Goal: Navigation & Orientation: Find specific page/section

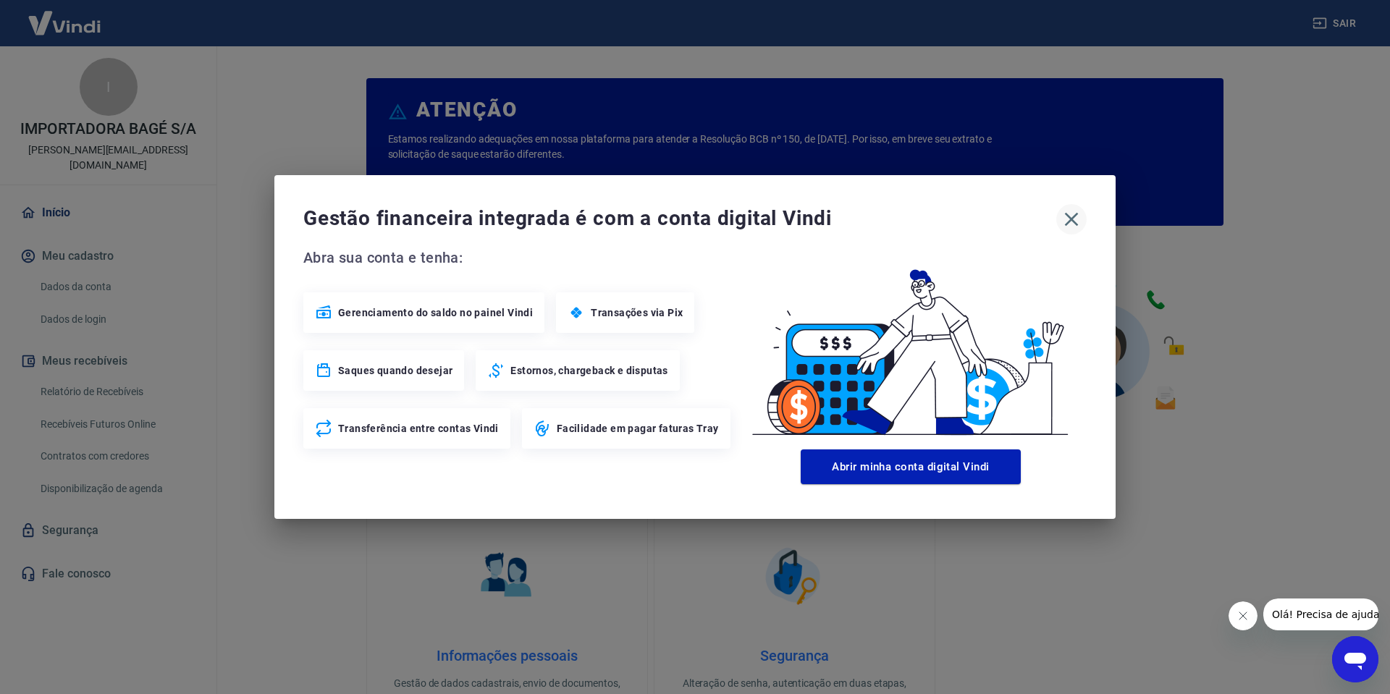
click at [1075, 221] on icon "button" at bounding box center [1071, 219] width 23 height 23
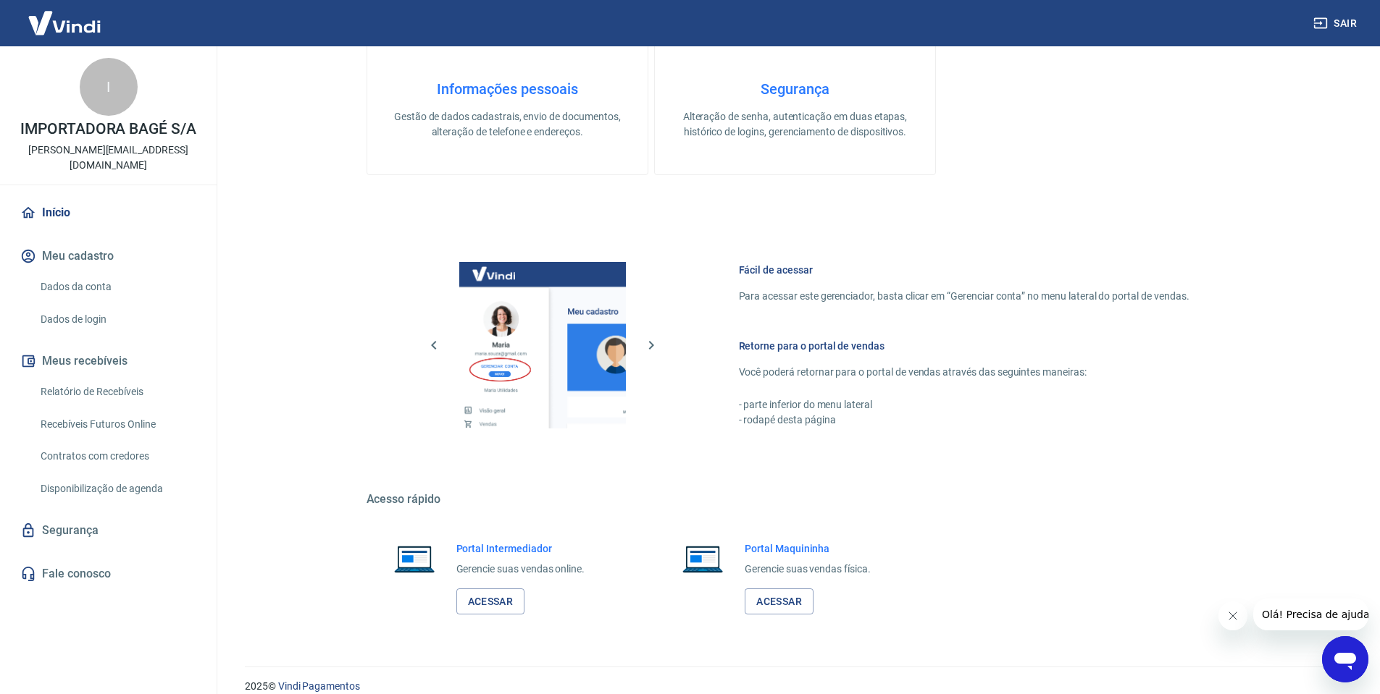
scroll to position [584, 0]
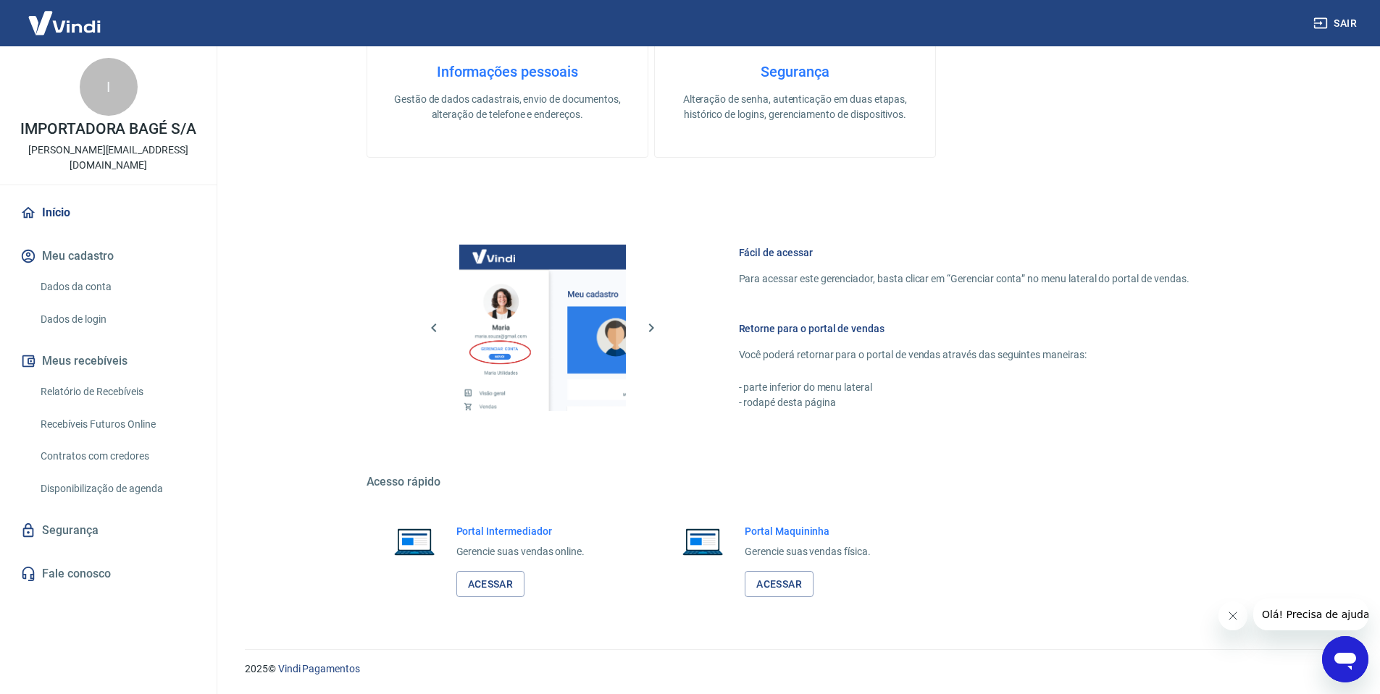
click at [80, 518] on link "Segurança" at bounding box center [108, 531] width 182 height 32
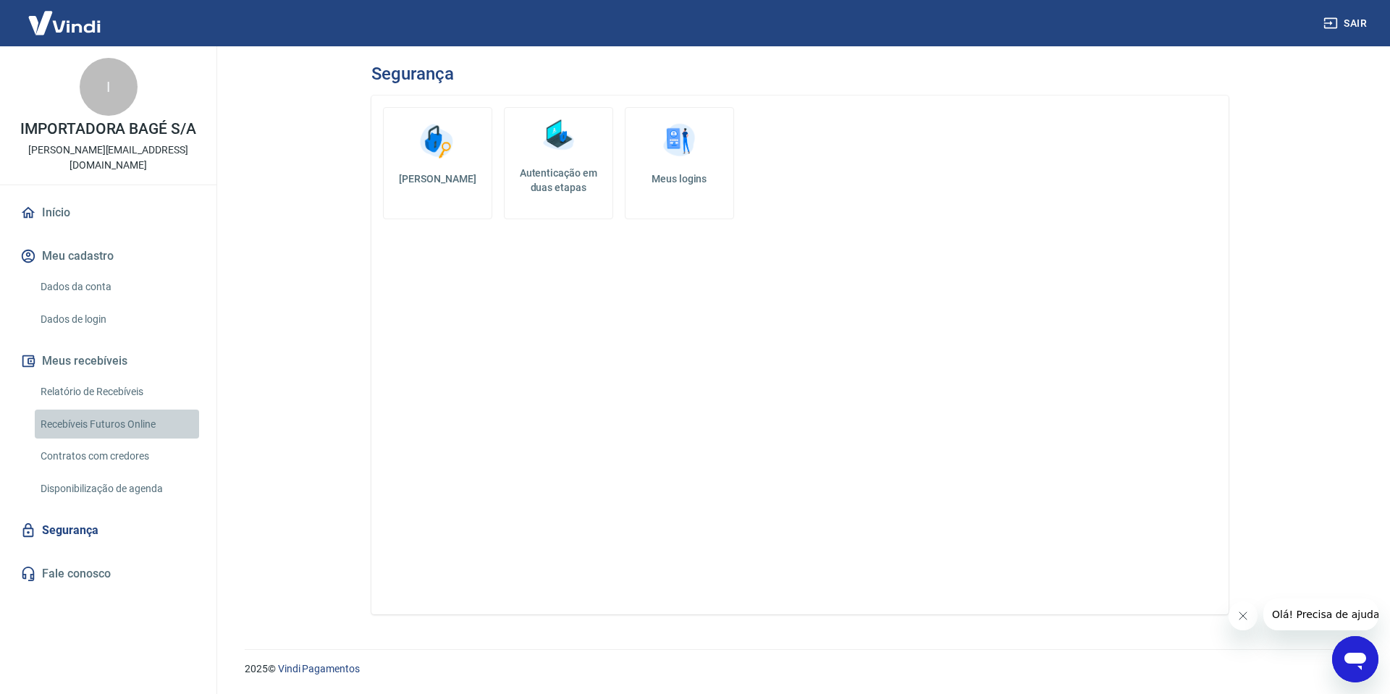
click at [88, 410] on link "Recebíveis Futuros Online" at bounding box center [117, 425] width 164 height 30
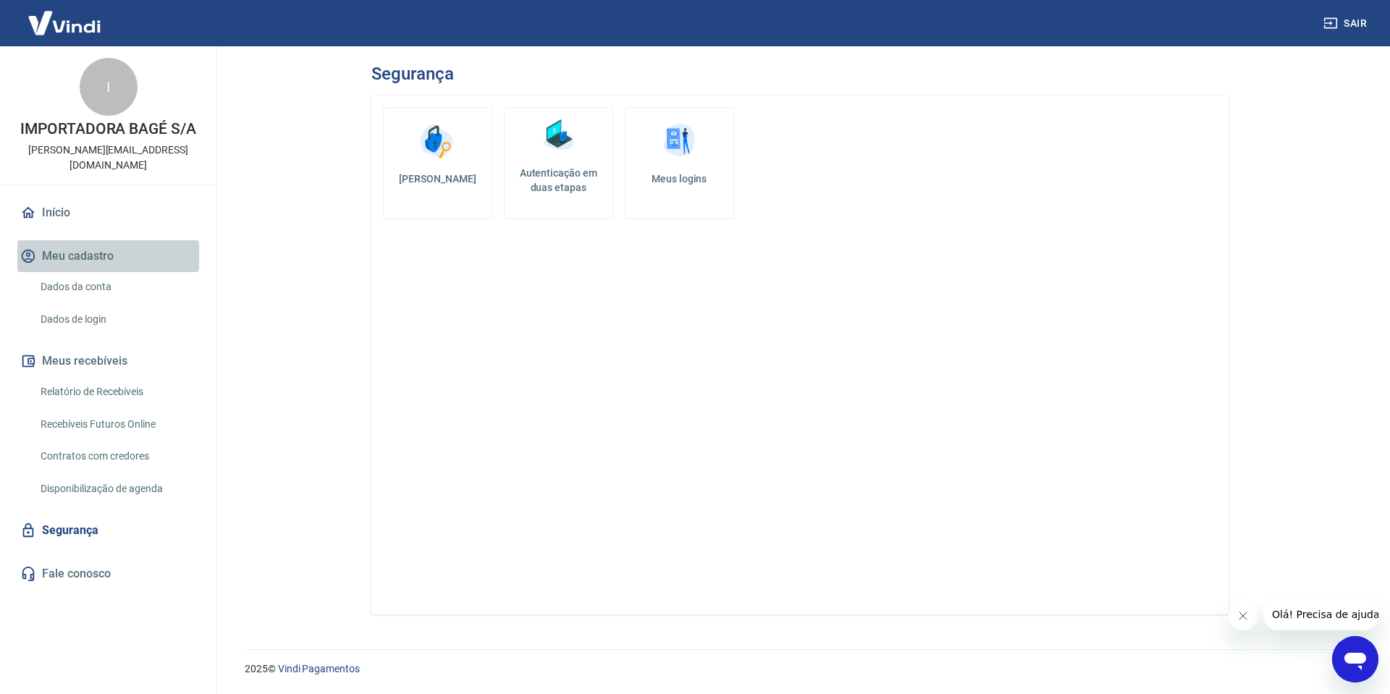
click at [64, 240] on button "Meu cadastro" at bounding box center [108, 256] width 182 height 32
click at [62, 197] on link "Início" at bounding box center [108, 213] width 182 height 32
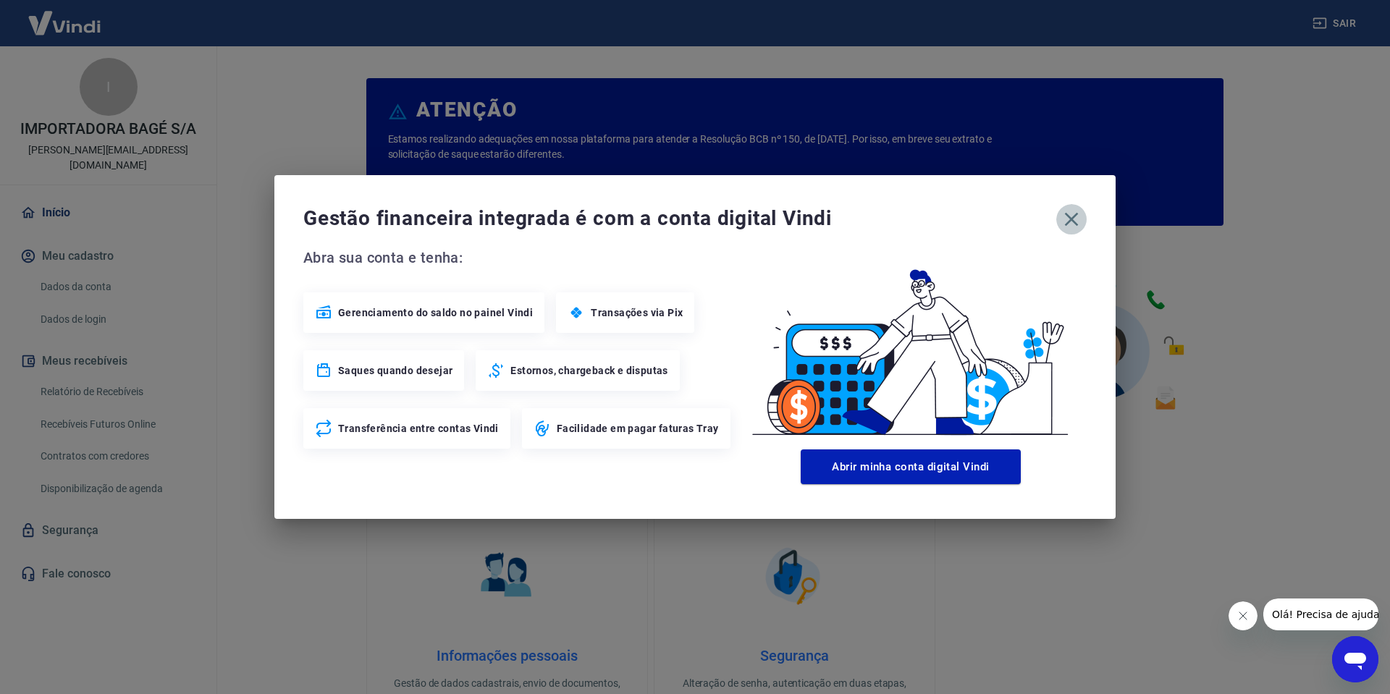
click at [1072, 222] on icon "button" at bounding box center [1071, 219] width 23 height 23
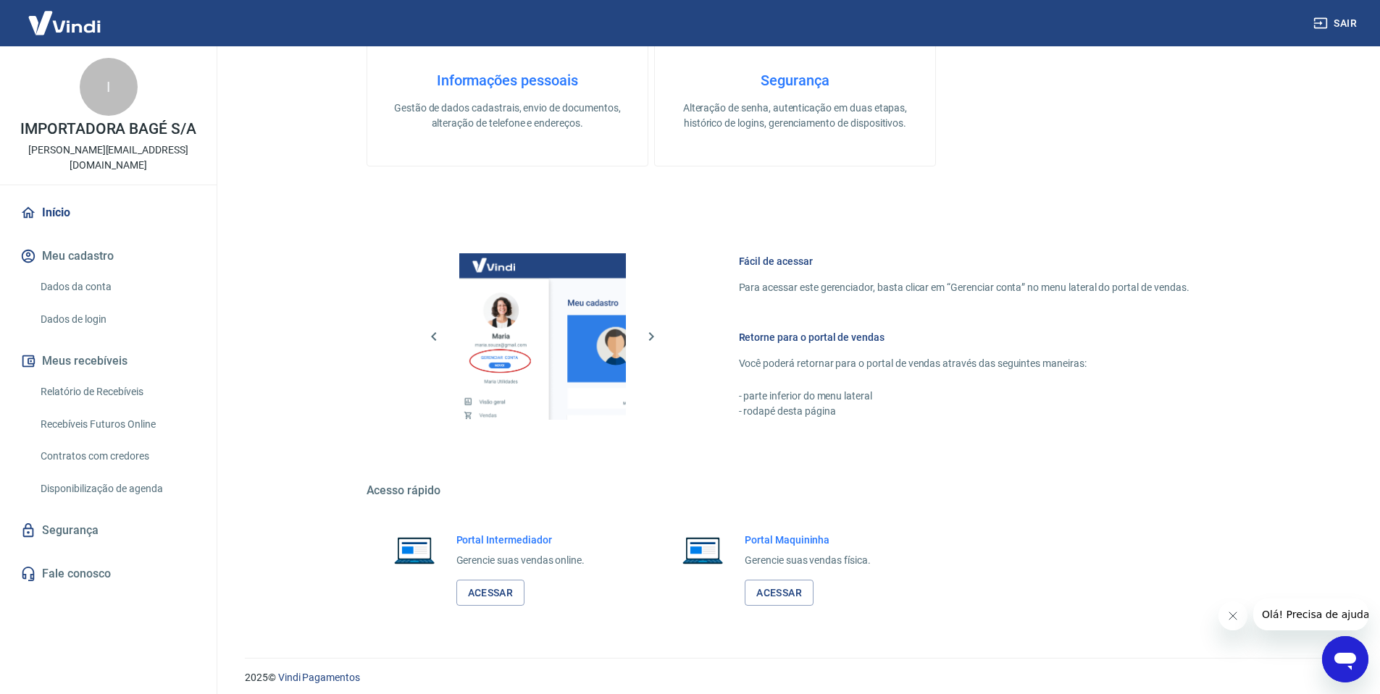
scroll to position [584, 0]
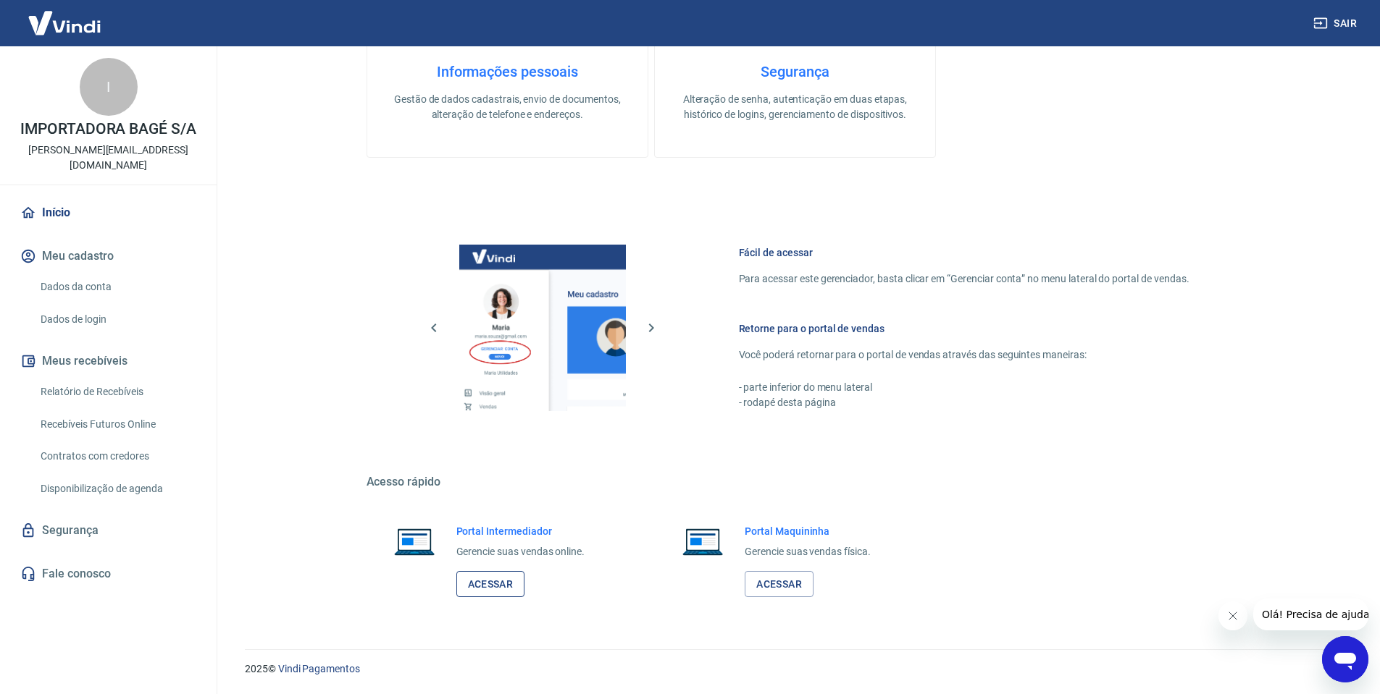
click at [477, 585] on link "Acessar" at bounding box center [490, 584] width 69 height 27
